Goal: Task Accomplishment & Management: Use online tool/utility

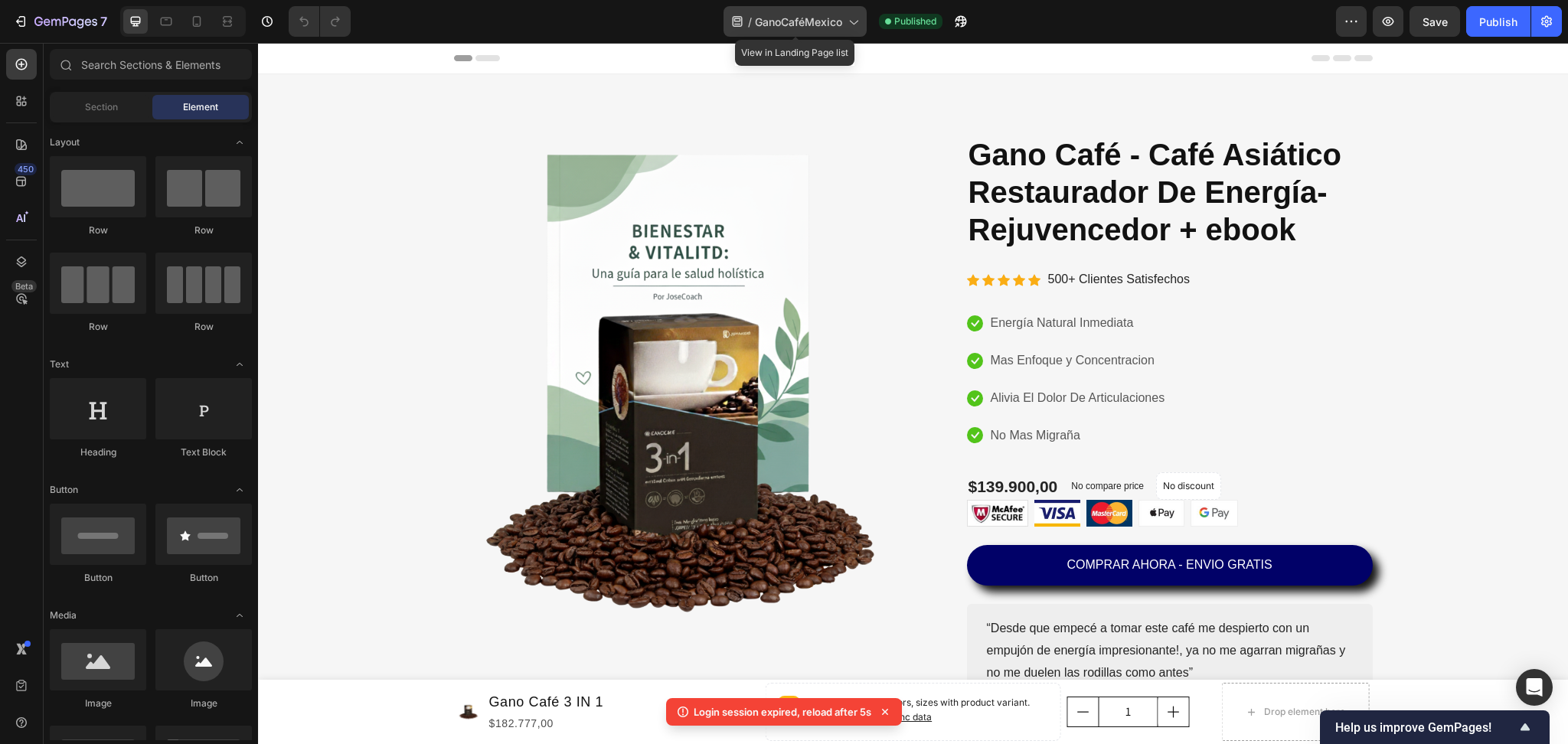
click at [849, 24] on icon at bounding box center [853, 22] width 16 height 16
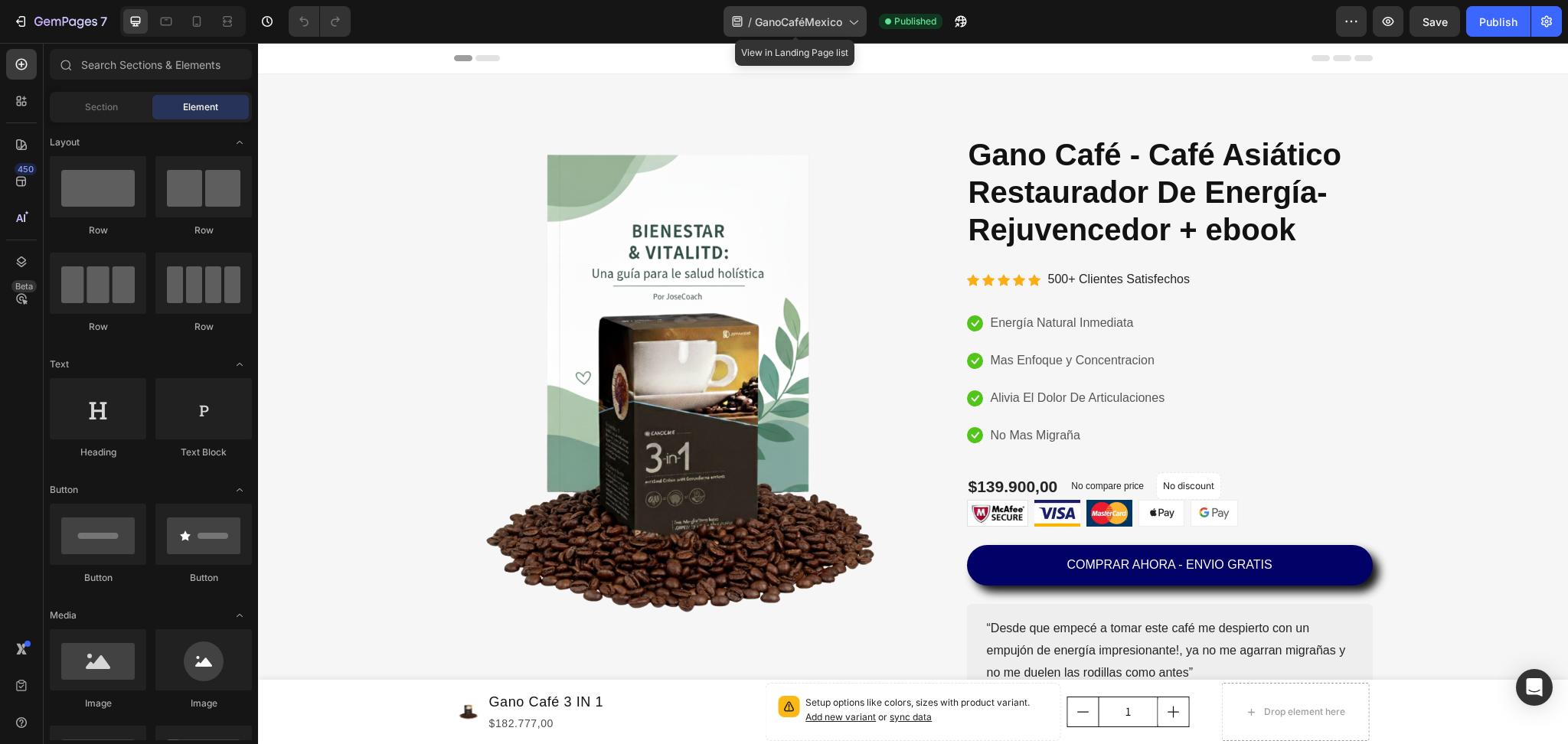
click at [816, 11] on div "/ GanoCaféMexico" at bounding box center [795, 22] width 143 height 31
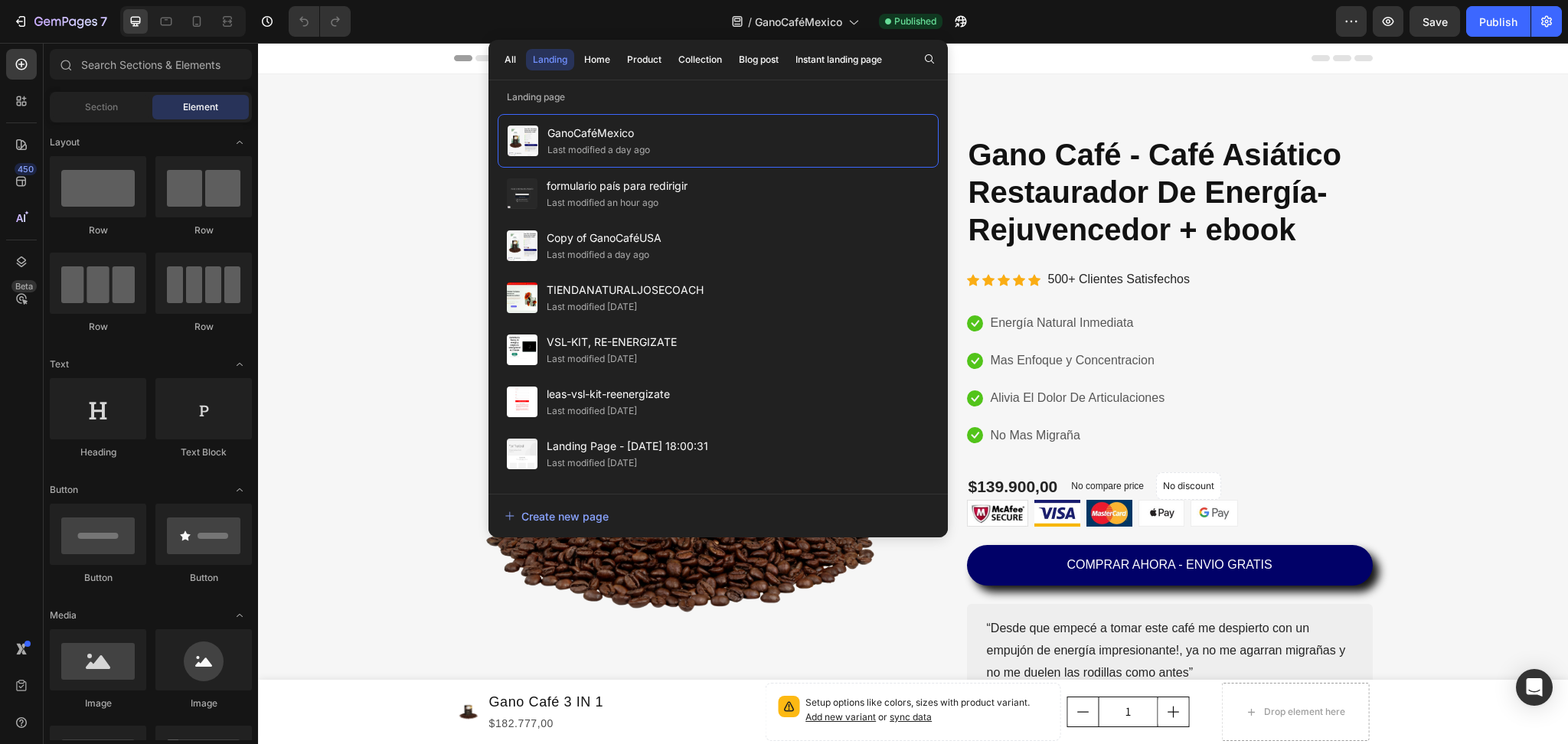
click at [638, 47] on div "All Landing Home Product Collection Blog post Instant landing page" at bounding box center [693, 59] width 410 height 40
click at [645, 66] on div "Product" at bounding box center [644, 60] width 34 height 14
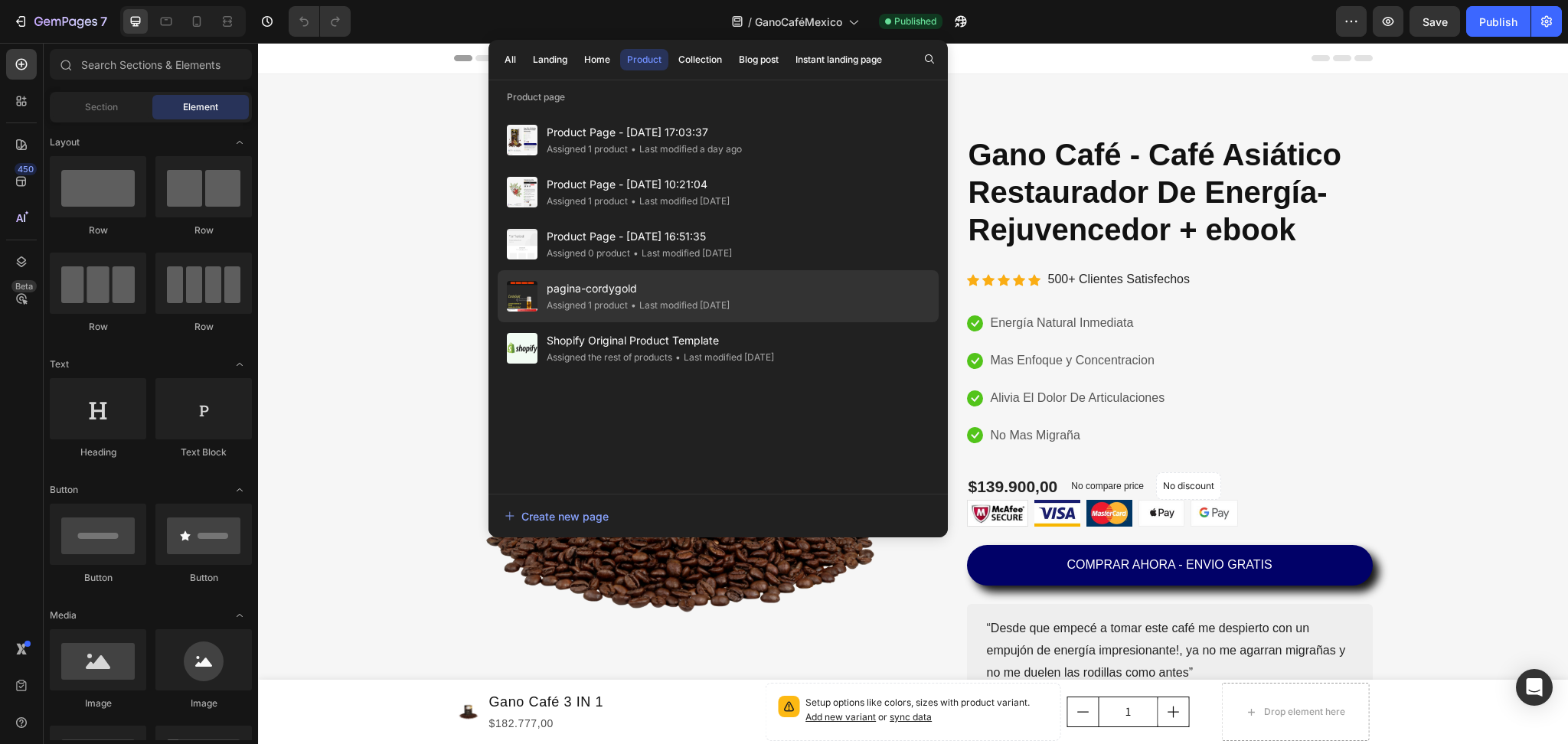
click at [638, 300] on div "• Last modified 17 days ago" at bounding box center [678, 305] width 102 height 16
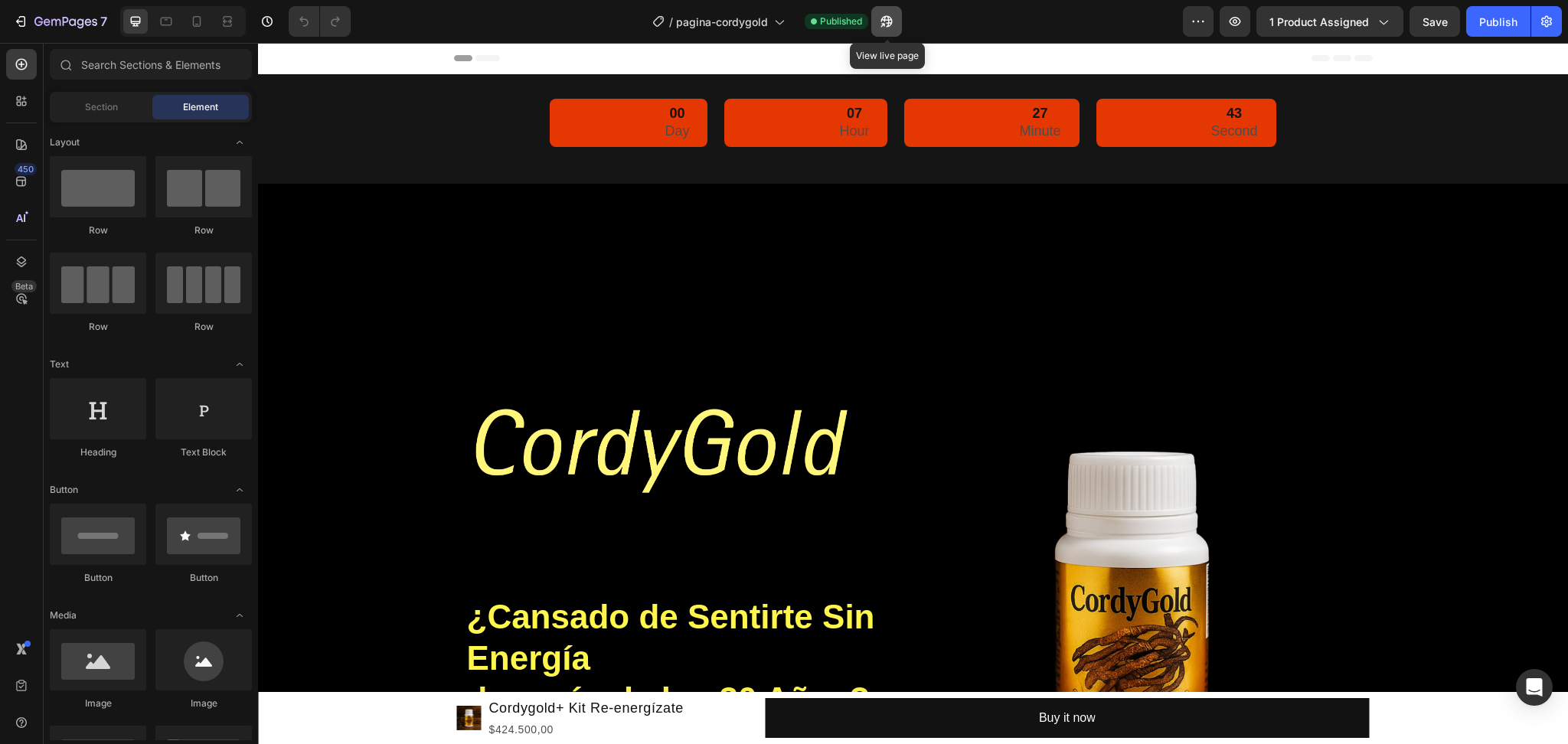
click at [884, 24] on icon "button" at bounding box center [882, 25] width 4 height 4
